Goal: Task Accomplishment & Management: Manage account settings

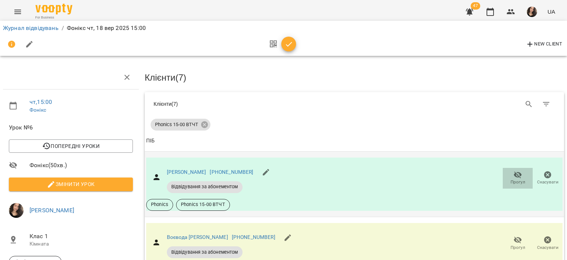
click at [511, 180] on span "Прогул" at bounding box center [518, 182] width 15 height 6
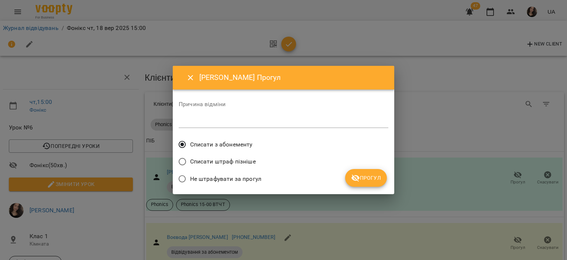
click at [248, 123] on textarea at bounding box center [284, 121] width 210 height 7
type textarea "*"
type textarea "**"
click at [369, 178] on span "Прогул" at bounding box center [366, 177] width 30 height 9
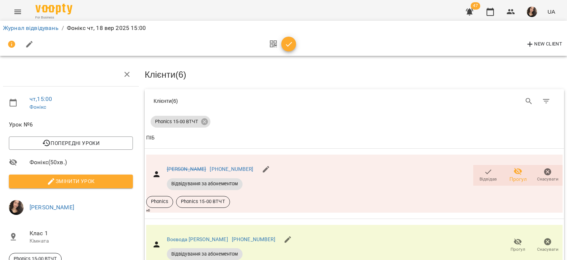
scroll to position [138, 0]
click at [517, 237] on span "Прогул" at bounding box center [517, 244] width 21 height 15
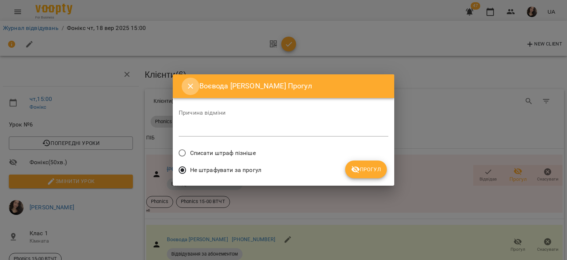
click at [186, 81] on button "Close" at bounding box center [191, 86] width 18 height 18
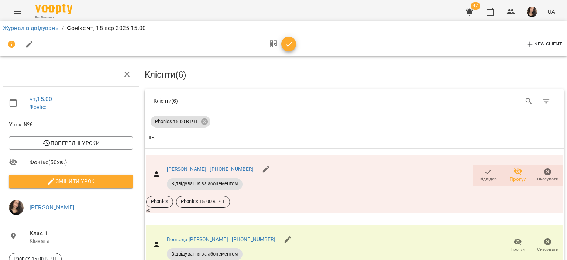
scroll to position [272, 0]
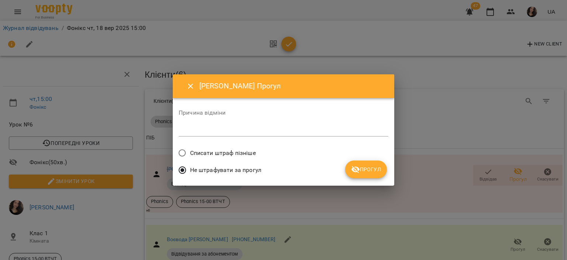
click at [200, 131] on textarea at bounding box center [284, 130] width 210 height 7
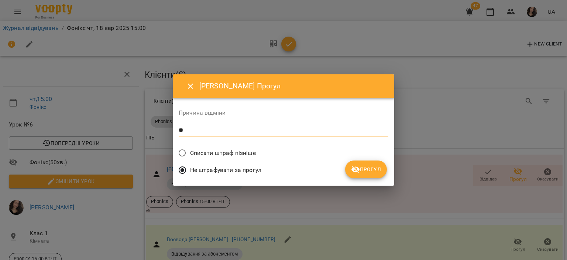
type textarea "**"
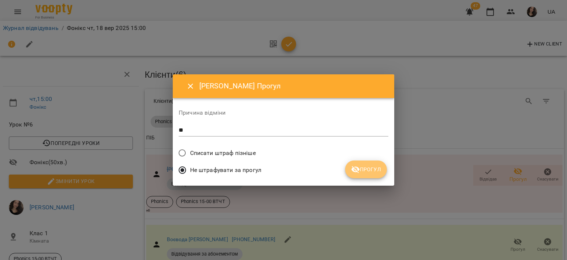
click at [373, 165] on span "Прогул" at bounding box center [366, 169] width 30 height 9
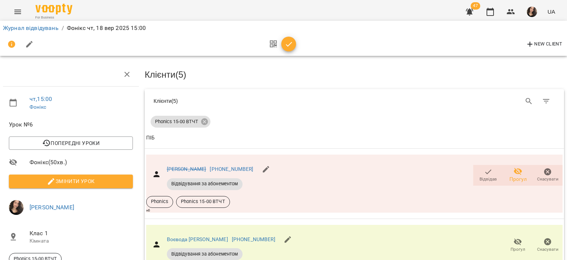
scroll to position [387, 0]
click at [292, 38] on button "button" at bounding box center [288, 44] width 15 height 15
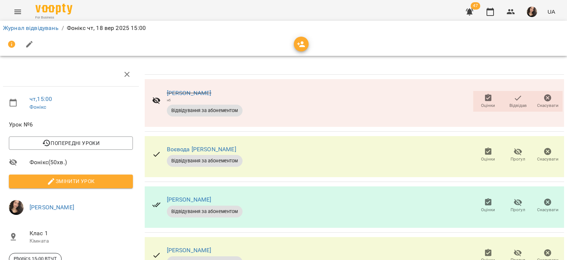
scroll to position [195, 0]
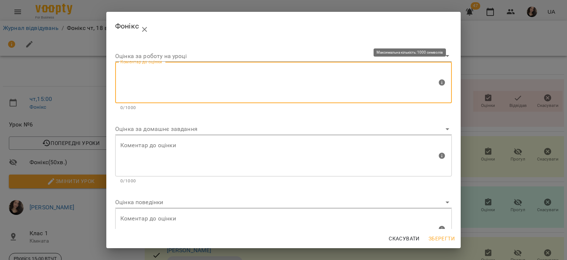
click at [197, 86] on textarea at bounding box center [278, 83] width 317 height 28
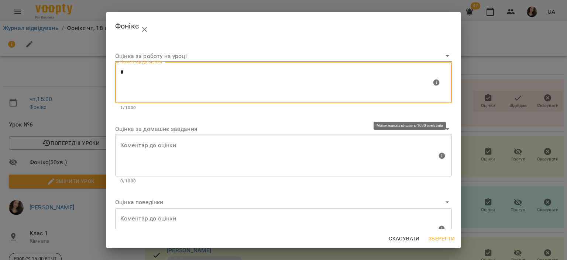
type textarea "*"
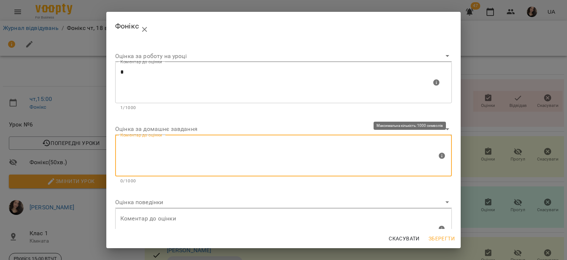
click at [148, 166] on textarea at bounding box center [278, 155] width 317 height 28
type textarea "*"
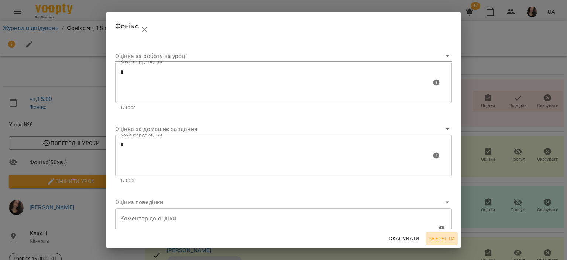
click at [439, 234] on span "Зберегти" at bounding box center [442, 238] width 26 height 9
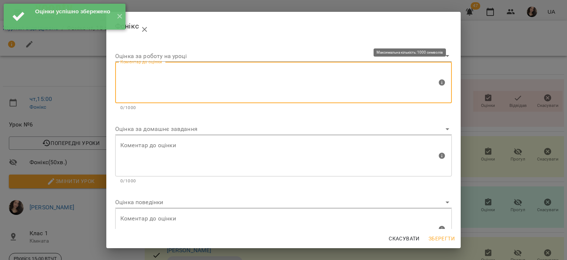
click at [214, 82] on textarea at bounding box center [278, 83] width 317 height 28
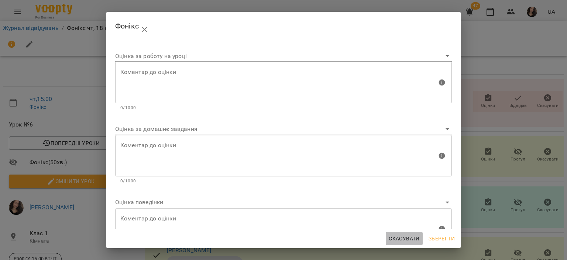
click at [401, 241] on span "Скасувати" at bounding box center [404, 238] width 31 height 9
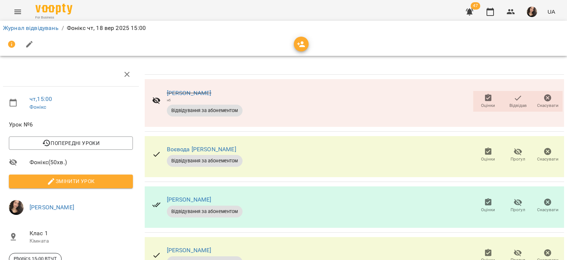
scroll to position [84, 0]
click at [485, 249] on icon "button" at bounding box center [488, 252] width 7 height 7
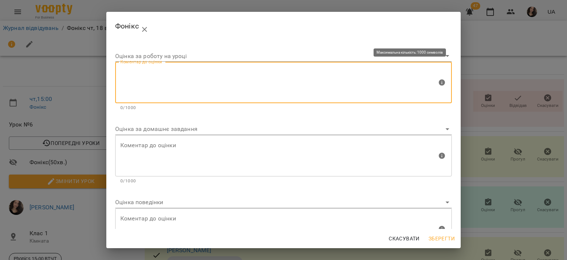
click at [215, 76] on textarea at bounding box center [278, 83] width 317 height 28
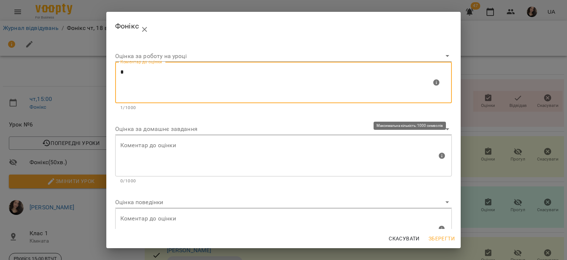
type textarea "*"
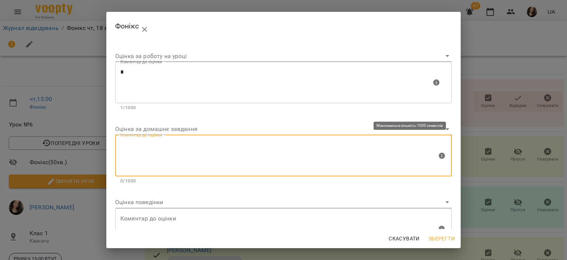
click at [164, 144] on textarea at bounding box center [278, 155] width 317 height 28
type textarea "*"
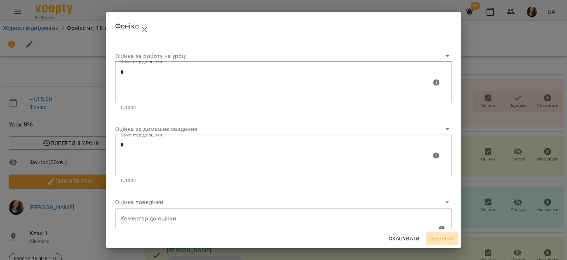
click at [447, 243] on button "Зберегти" at bounding box center [442, 238] width 32 height 13
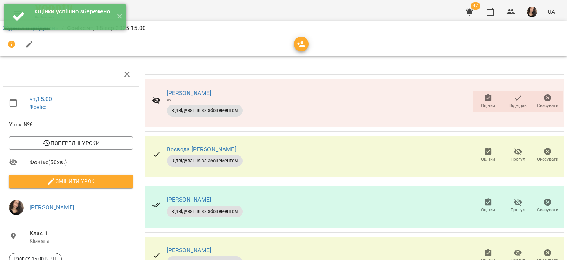
scroll to position [42, 0]
click at [478, 198] on span "Оцінки" at bounding box center [488, 205] width 21 height 15
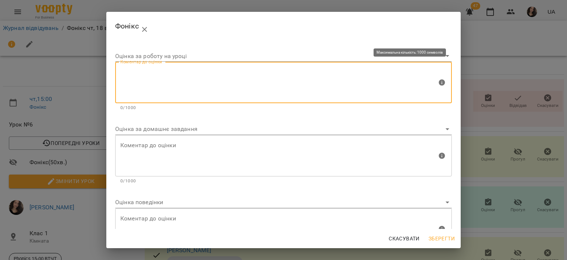
click at [192, 83] on textarea at bounding box center [278, 83] width 317 height 28
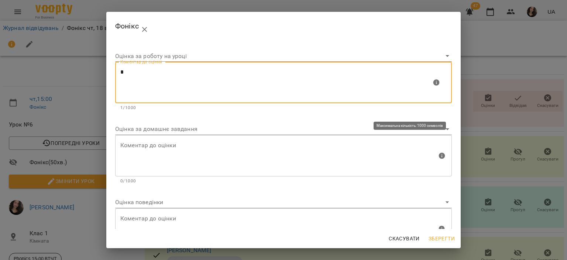
type textarea "*"
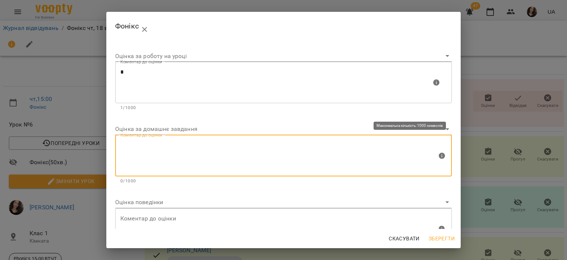
click at [168, 151] on textarea at bounding box center [278, 155] width 317 height 28
type textarea "*"
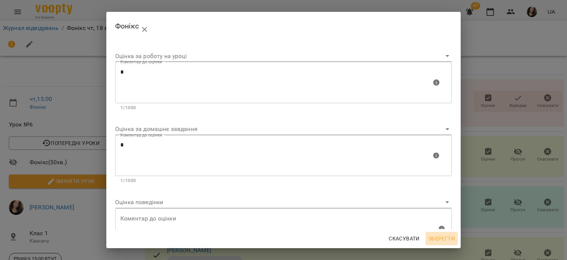
click at [432, 236] on span "Зберегти" at bounding box center [442, 238] width 26 height 9
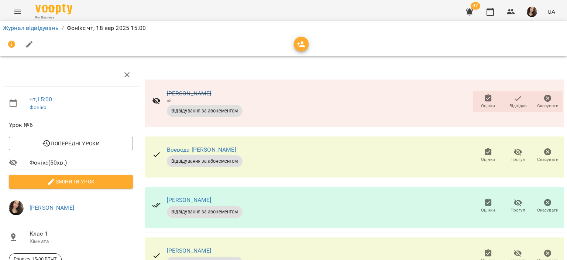
scroll to position [0, 0]
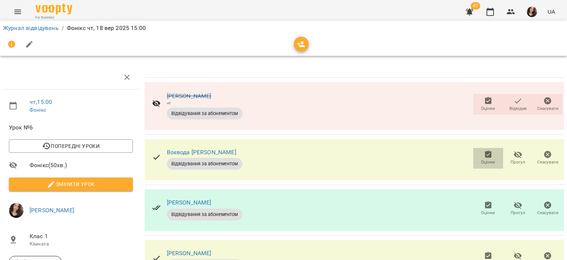
click at [485, 155] on icon "button" at bounding box center [488, 153] width 7 height 7
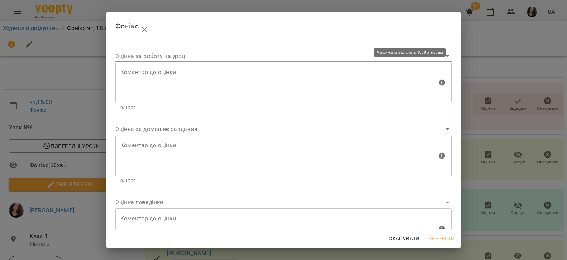
click at [288, 83] on textarea at bounding box center [278, 83] width 317 height 28
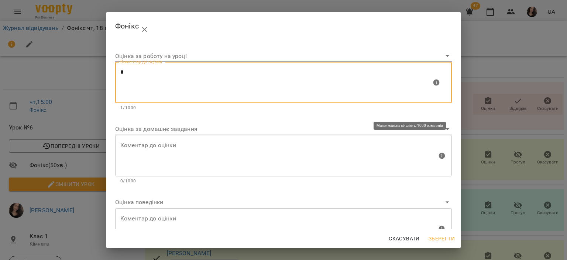
type textarea "*"
click at [188, 152] on textarea at bounding box center [278, 155] width 317 height 28
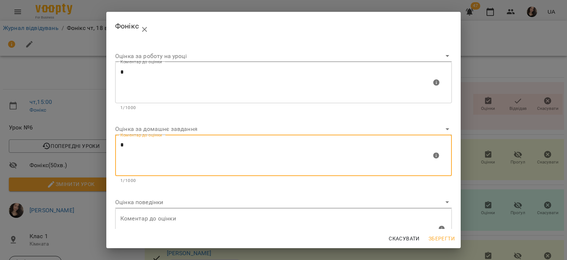
type textarea "*"
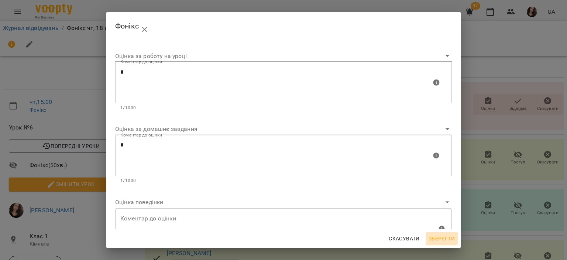
click at [451, 237] on span "Зберегти" at bounding box center [442, 238] width 26 height 9
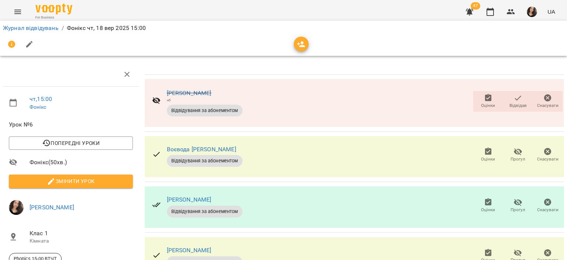
scroll to position [167, 0]
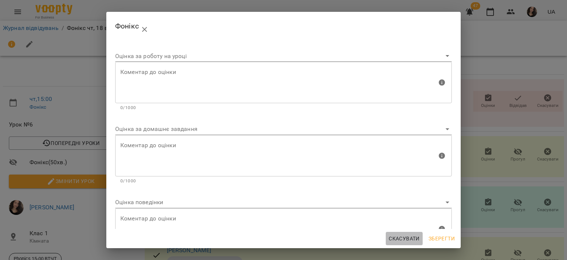
click at [400, 239] on span "Скасувати" at bounding box center [404, 238] width 31 height 9
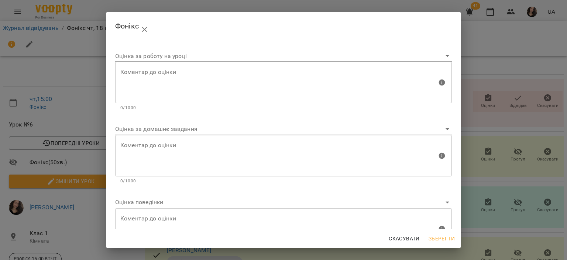
click at [482, 134] on div "[PERSON_NAME] за роботу на уроці [PERSON_NAME] до оцінки Коментар до оцінки 0/1…" at bounding box center [283, 130] width 567 height 260
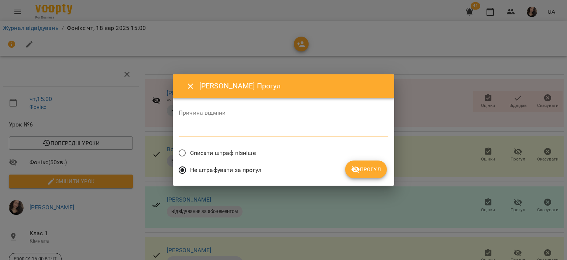
click at [274, 130] on textarea at bounding box center [284, 130] width 210 height 7
type textarea "**"
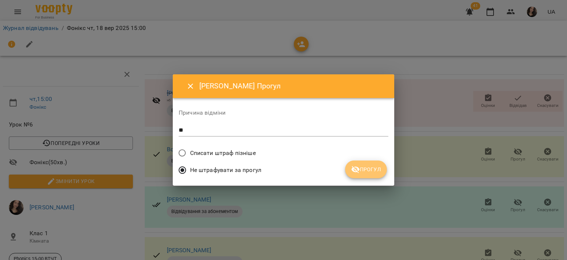
click at [367, 168] on span "Прогул" at bounding box center [366, 169] width 30 height 9
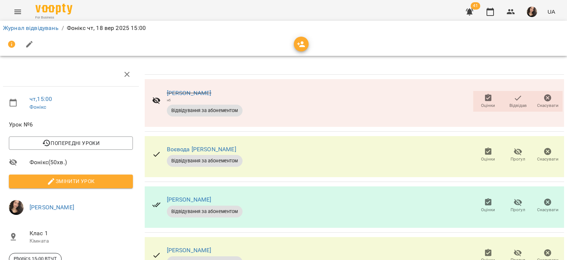
scroll to position [0, 0]
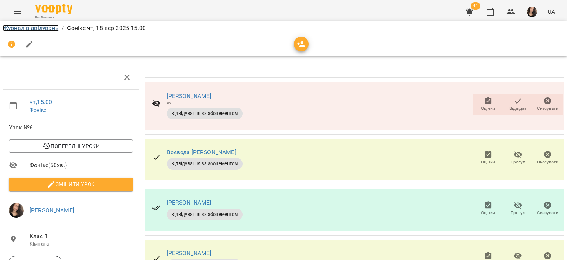
click at [40, 27] on link "Журнал відвідувань" at bounding box center [31, 27] width 56 height 7
